Goal: Information Seeking & Learning: Check status

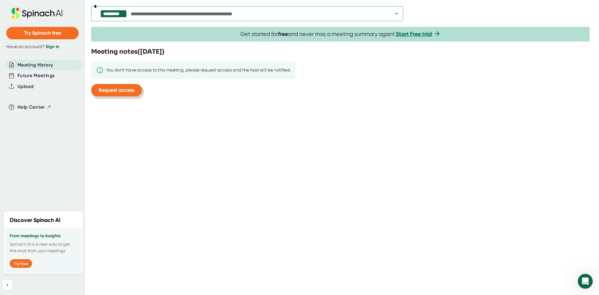
click at [128, 94] on button "Request access" at bounding box center [116, 90] width 51 height 12
